Goal: Entertainment & Leisure: Consume media (video, audio)

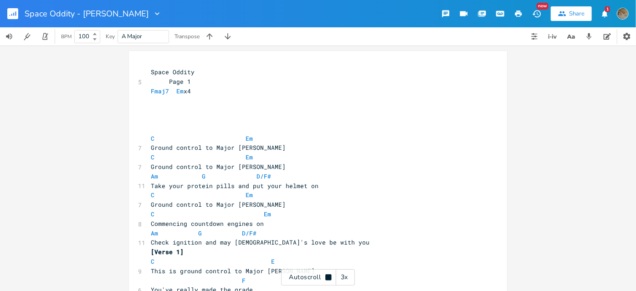
scroll to position [580, 0]
